Goal: Task Accomplishment & Management: Manage account settings

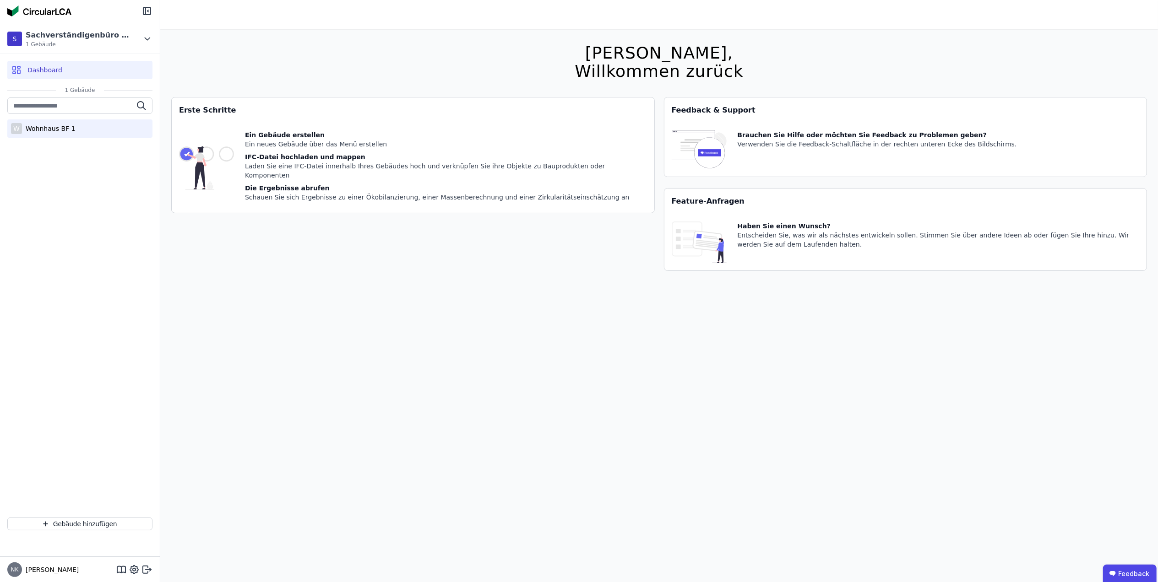
click at [50, 133] on div "Wohnhaus BF 1" at bounding box center [48, 128] width 53 height 9
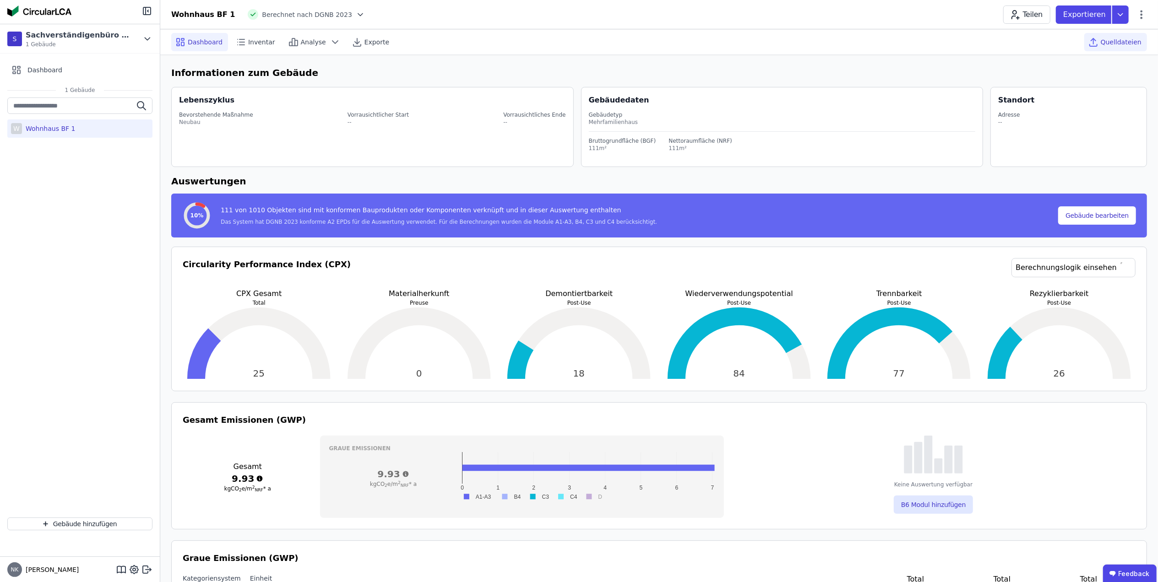
click at [1119, 40] on span "Quelldateien" at bounding box center [1120, 42] width 41 height 9
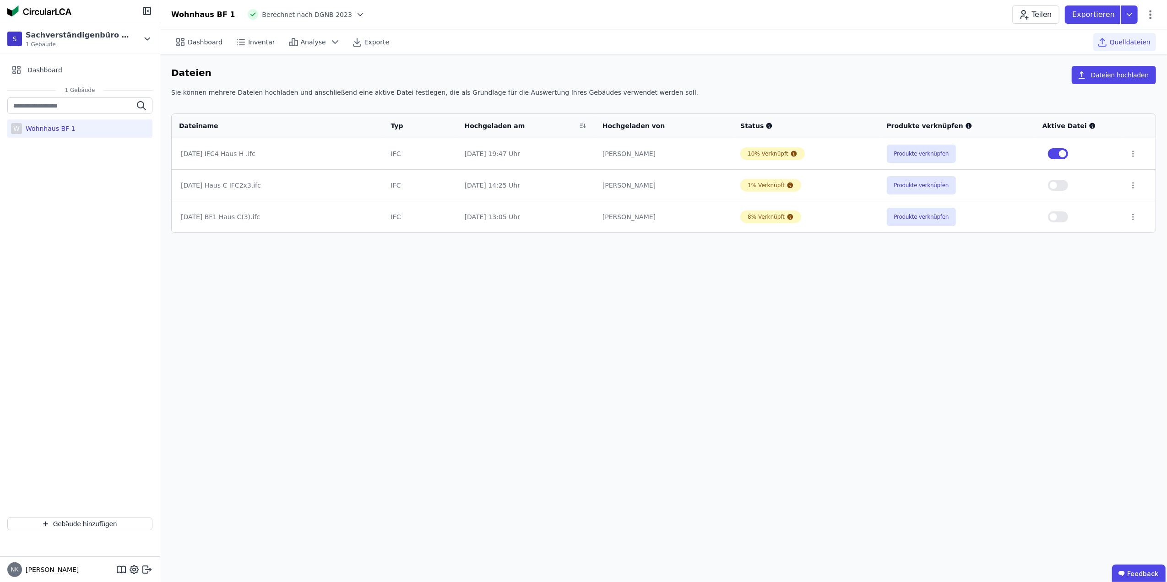
click at [203, 12] on div "Wohnhaus BF 1" at bounding box center [203, 14] width 64 height 11
drag, startPoint x: 81, startPoint y: 132, endPoint x: 58, endPoint y: 129, distance: 23.1
click at [58, 129] on div "Wohnhaus BF 1" at bounding box center [48, 128] width 53 height 9
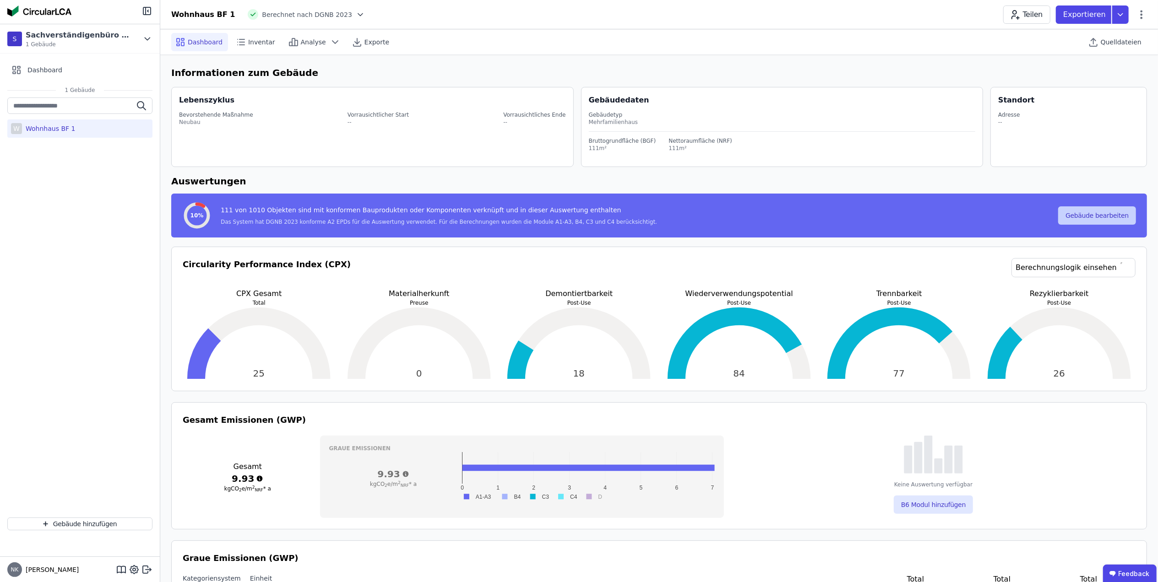
click at [1084, 213] on button "Gebäude bearbeiten" at bounding box center [1097, 215] width 78 height 18
select select "**********"
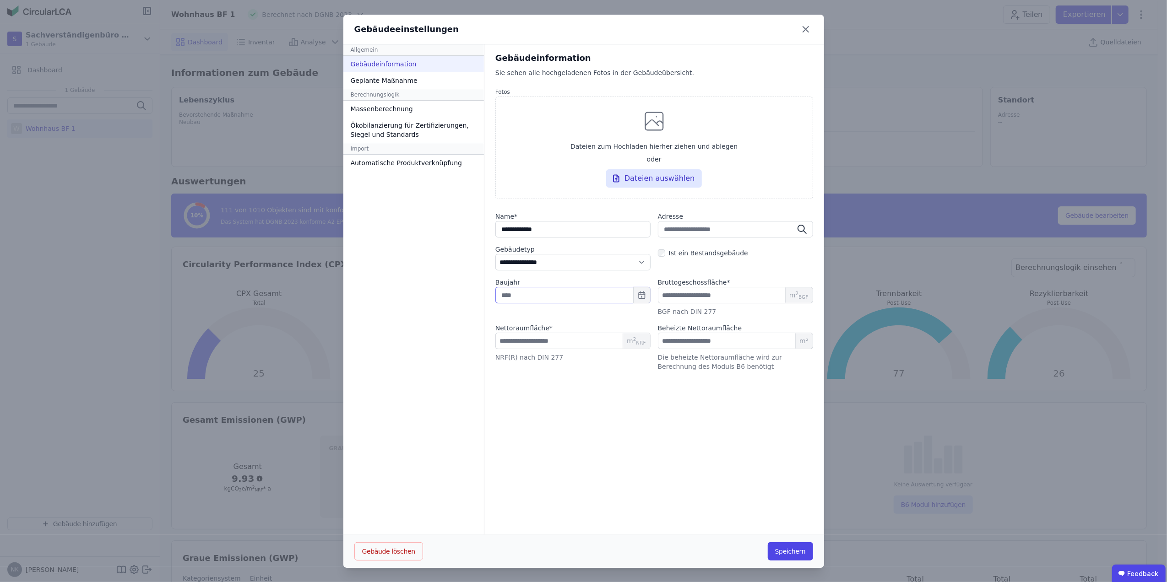
click at [618, 293] on input "text" at bounding box center [572, 295] width 155 height 16
click at [544, 365] on div "2025" at bounding box center [543, 366] width 29 height 7
type input "****"
click at [783, 550] on button "Speichern" at bounding box center [790, 551] width 45 height 18
